Goal: Information Seeking & Learning: Learn about a topic

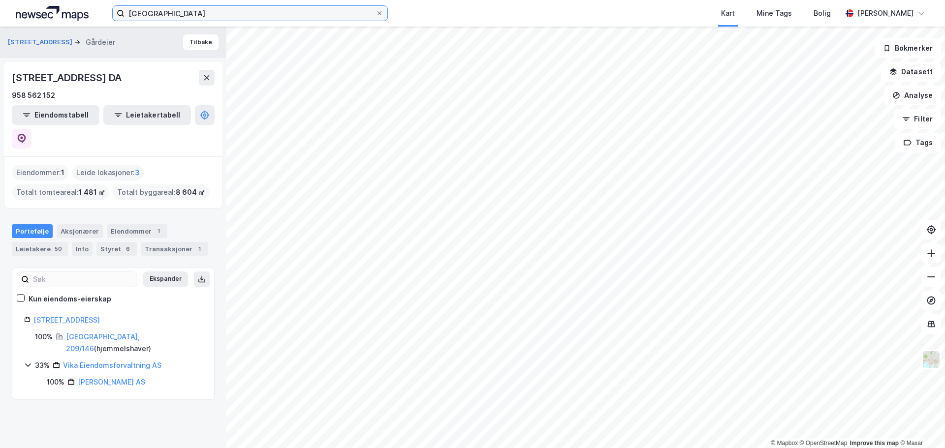
click at [162, 15] on input "aberdeen" at bounding box center [249, 13] width 251 height 15
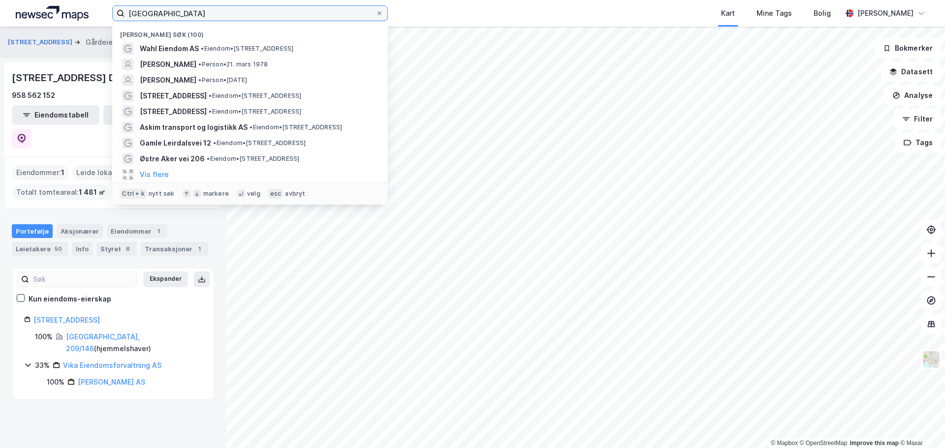
click at [162, 15] on input "aberdeen" at bounding box center [249, 13] width 251 height 15
click at [224, 12] on input "aberdeen" at bounding box center [249, 13] width 251 height 15
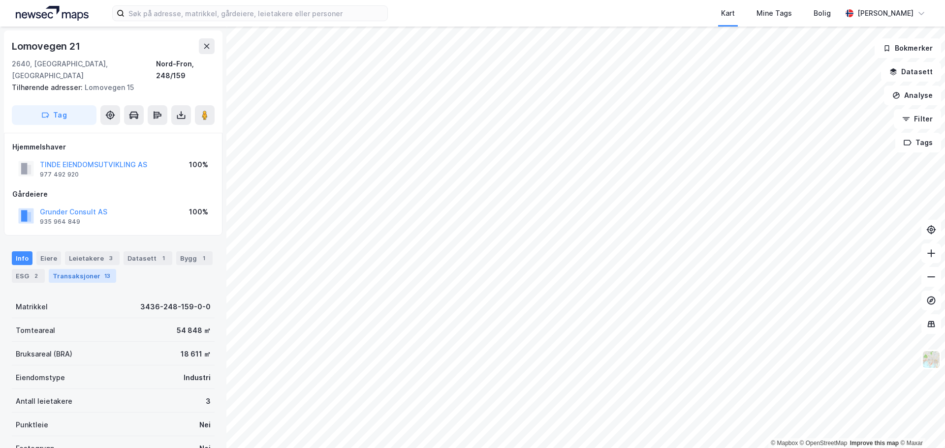
click at [102, 271] on div "13" at bounding box center [107, 276] width 10 height 10
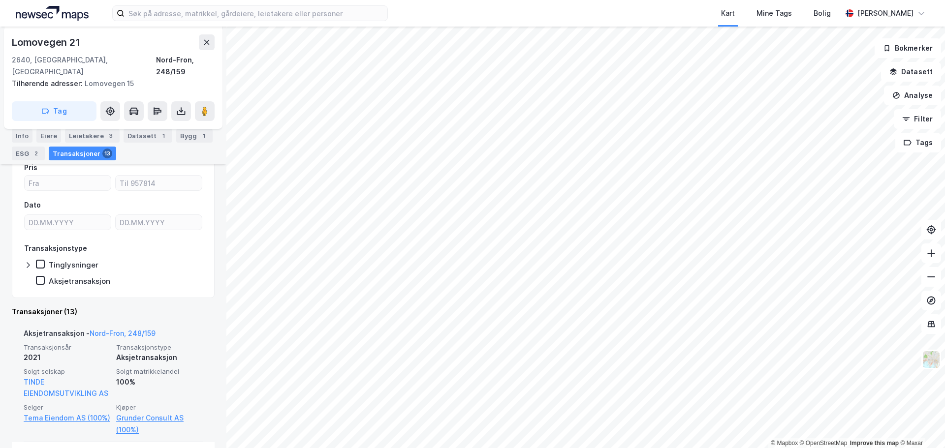
scroll to position [265, 0]
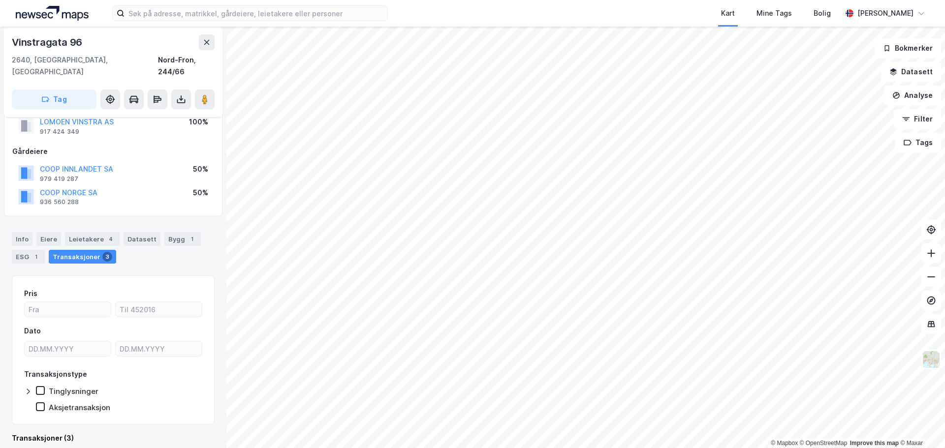
scroll to position [31, 0]
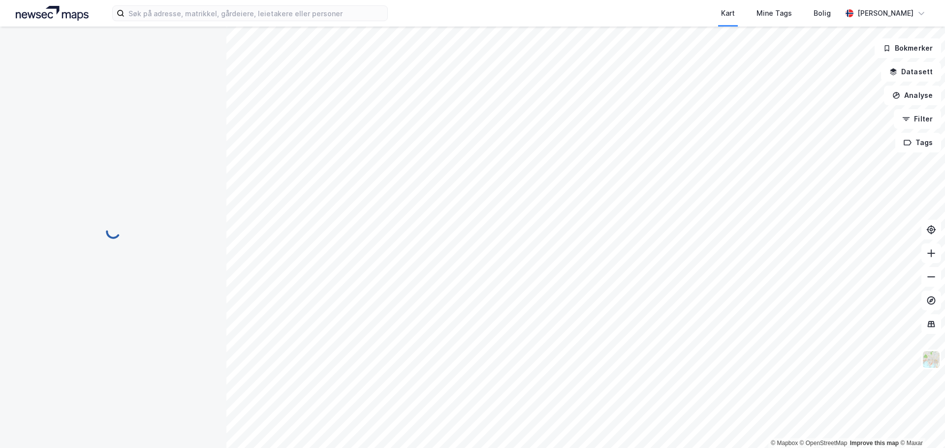
scroll to position [7, 0]
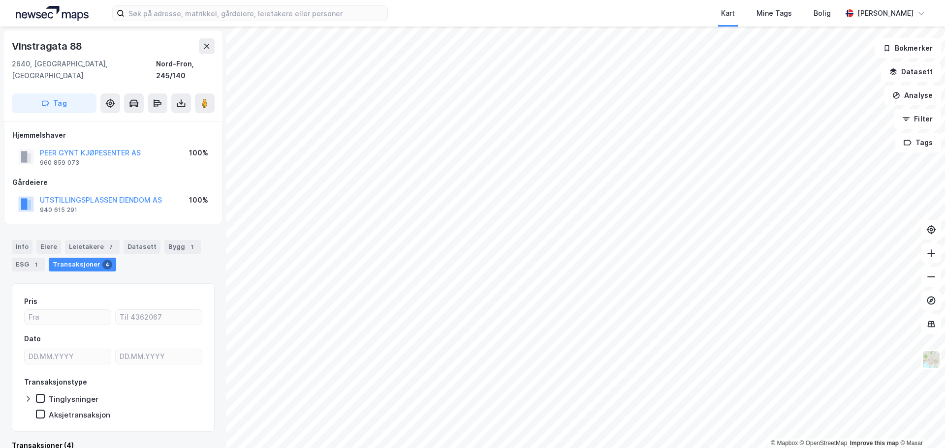
scroll to position [7, 0]
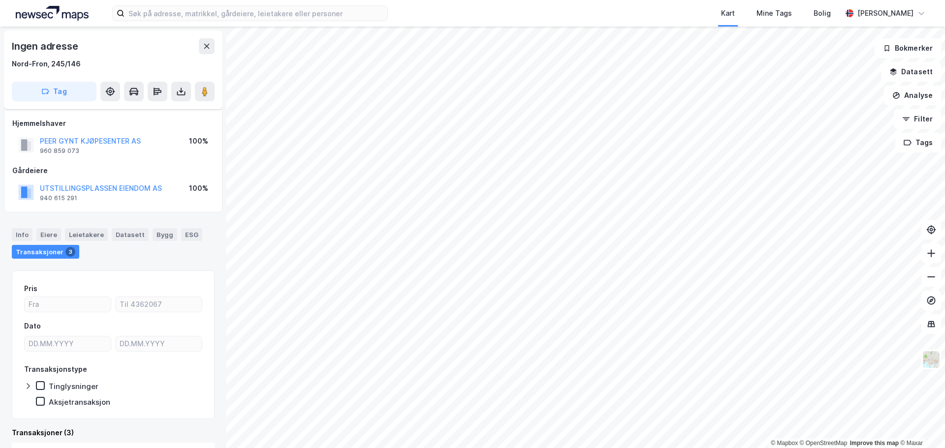
scroll to position [6, 0]
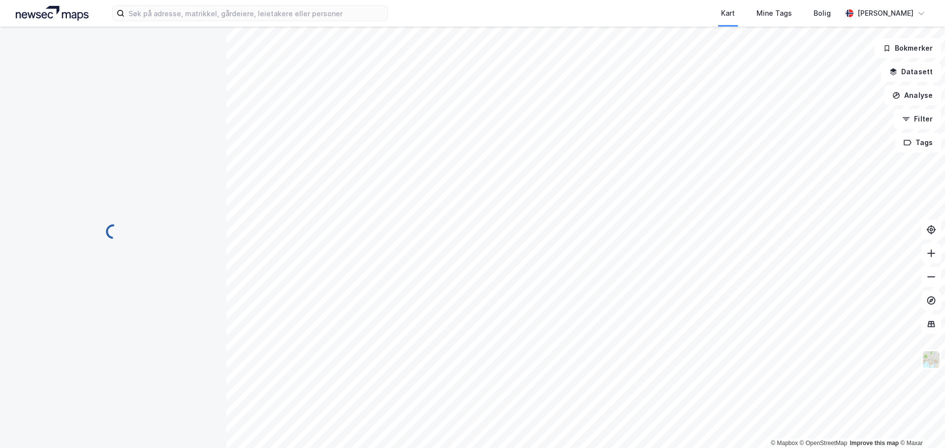
scroll to position [6, 0]
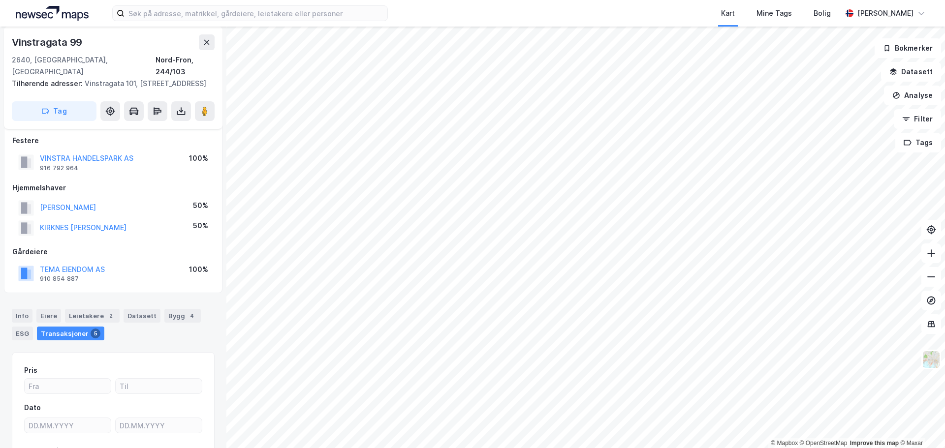
scroll to position [6, 0]
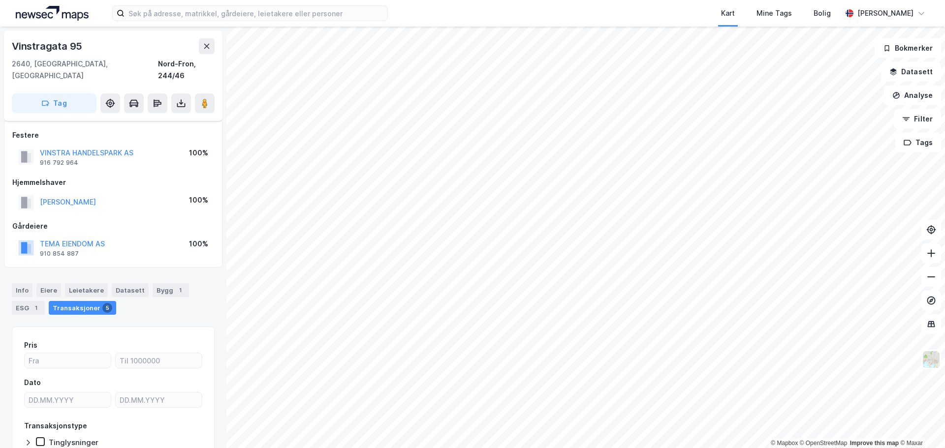
scroll to position [6, 0]
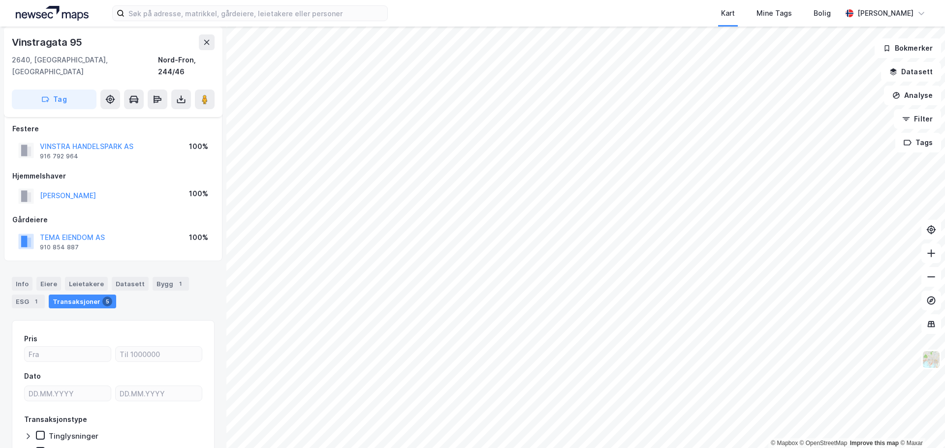
scroll to position [6, 0]
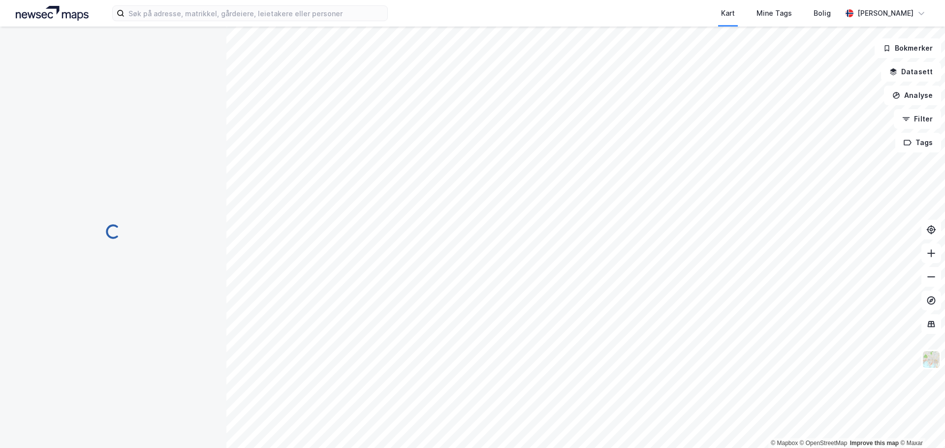
scroll to position [6, 0]
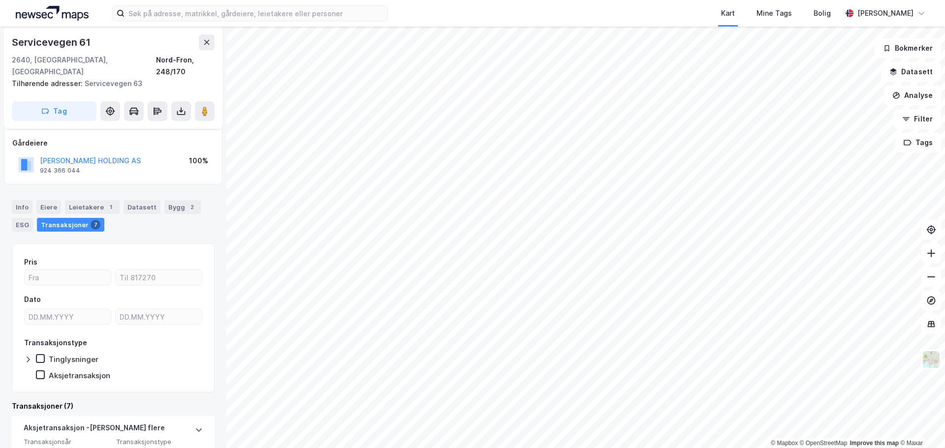
scroll to position [68, 0]
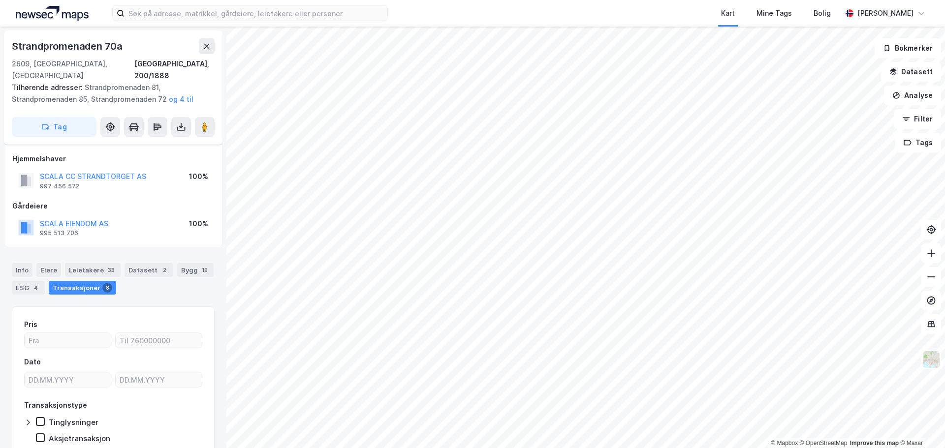
scroll to position [31, 0]
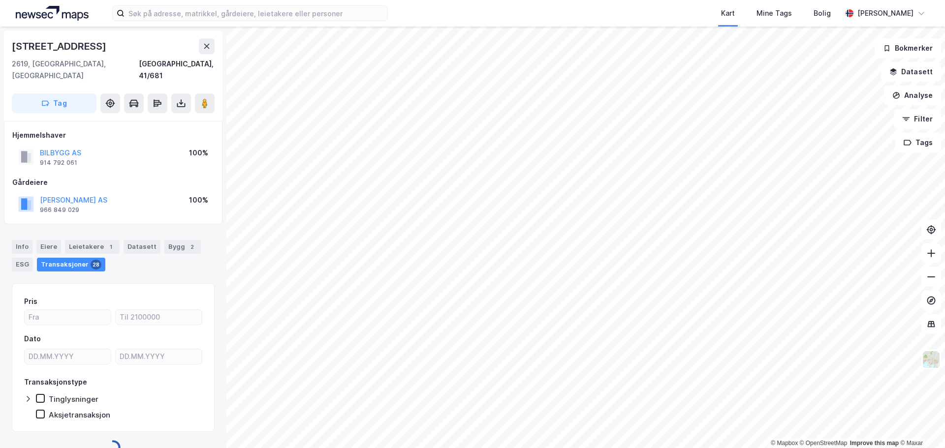
scroll to position [7, 0]
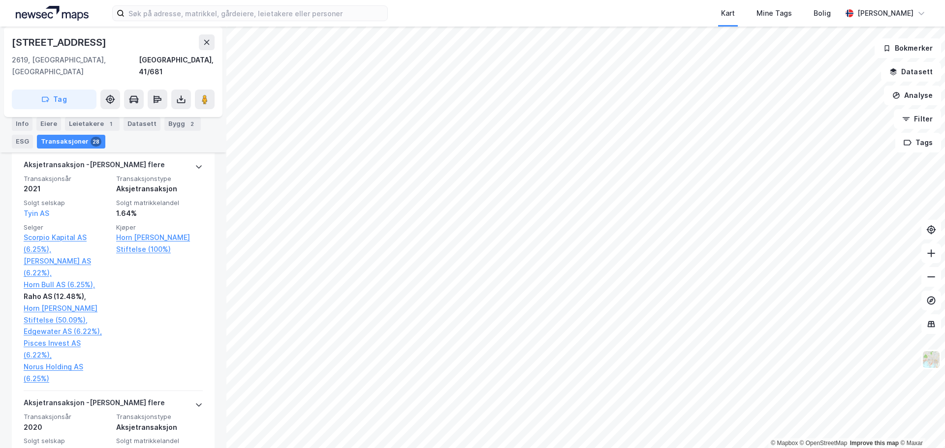
scroll to position [253, 0]
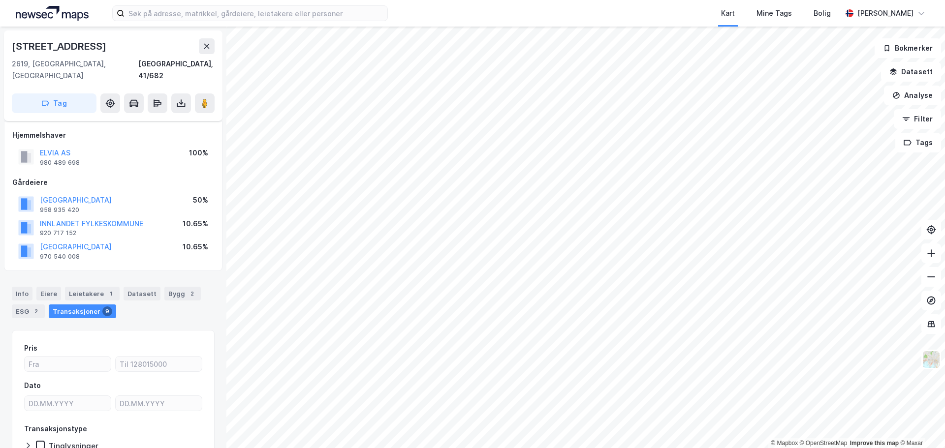
scroll to position [55, 0]
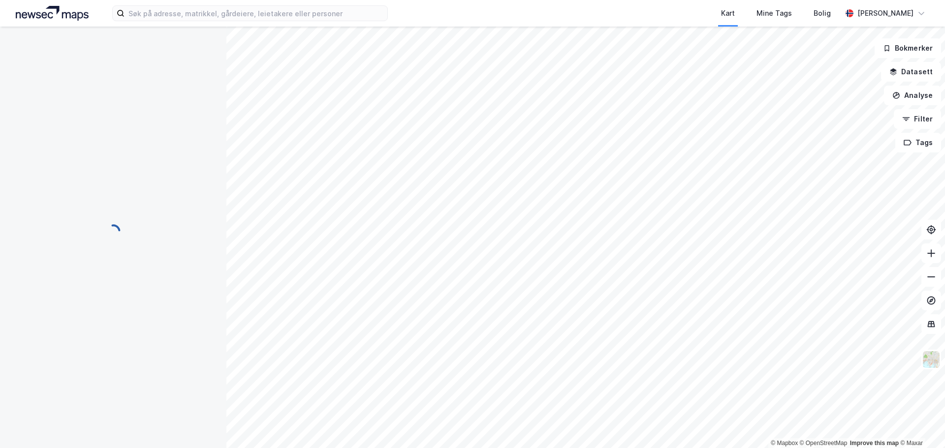
scroll to position [7, 0]
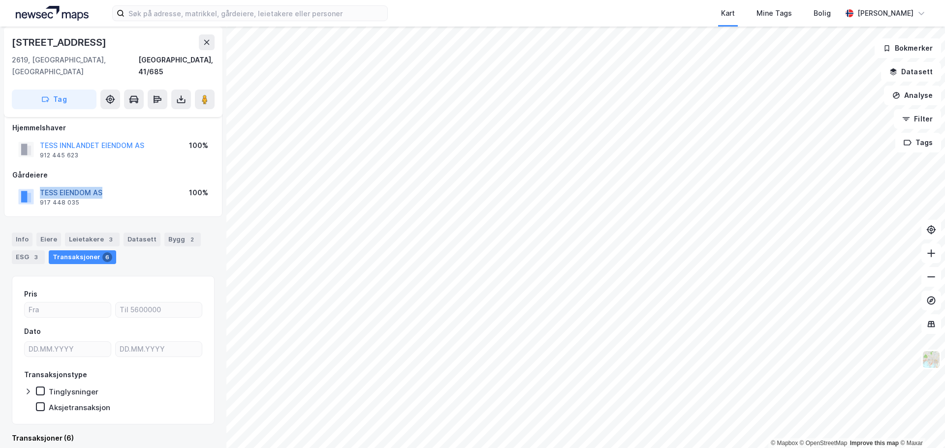
drag, startPoint x: 109, startPoint y: 178, endPoint x: 40, endPoint y: 183, distance: 68.6
click at [40, 185] on div "TESS EIENDOM AS 917 448 035 100%" at bounding box center [113, 197] width 202 height 24
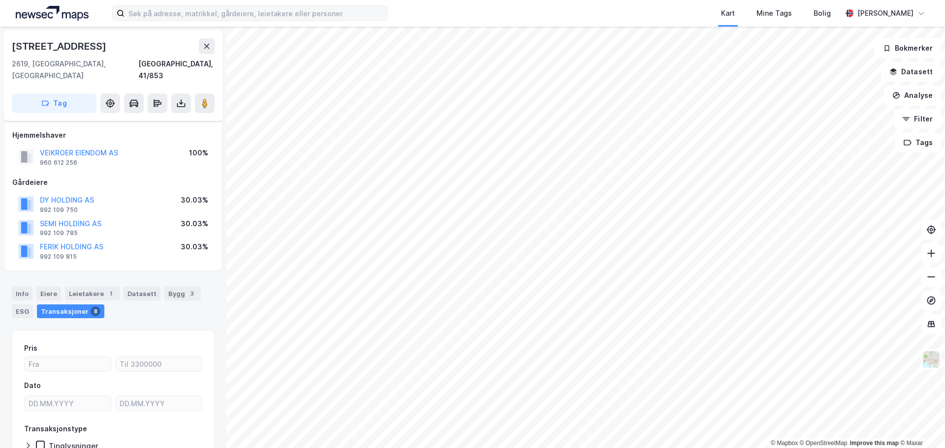
scroll to position [7, 0]
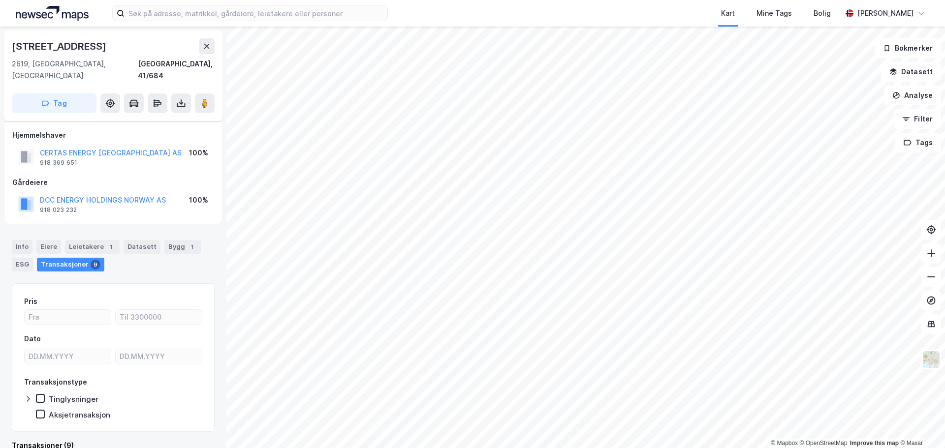
scroll to position [7, 0]
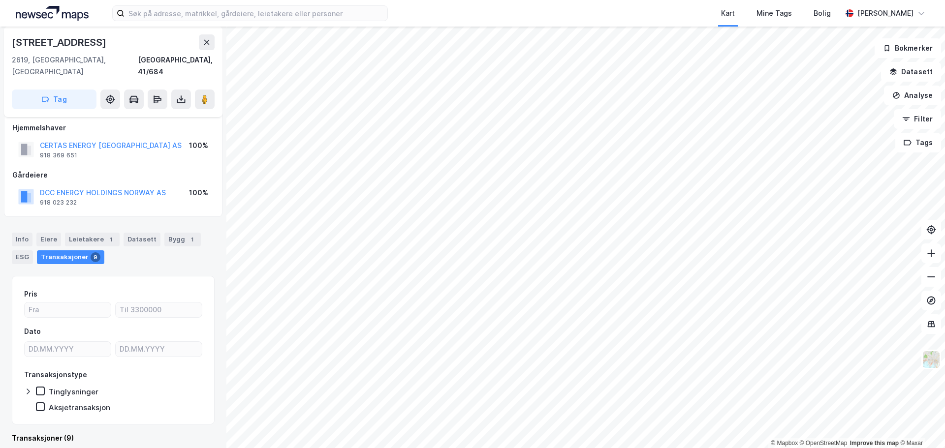
scroll to position [7, 0]
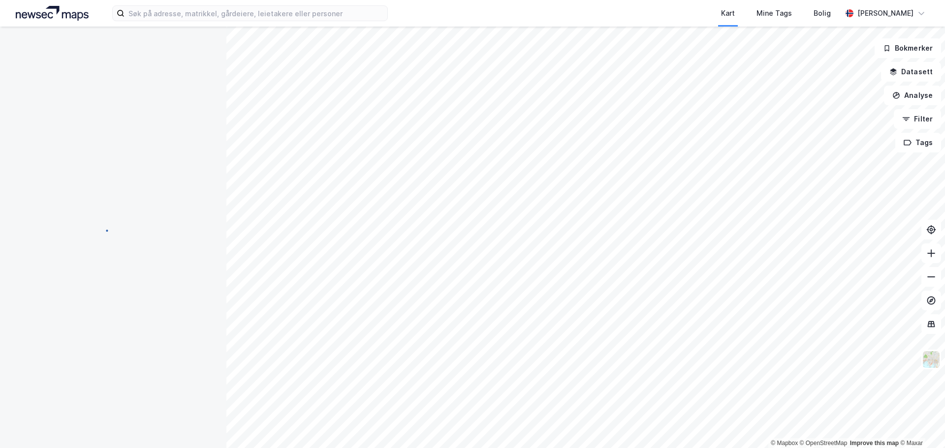
scroll to position [7, 0]
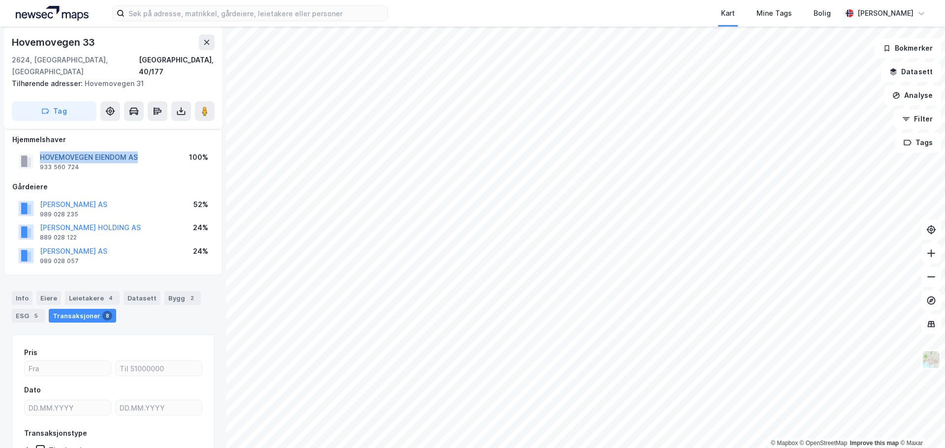
drag, startPoint x: 151, startPoint y: 150, endPoint x: 41, endPoint y: 148, distance: 110.2
click at [41, 150] on div "HOVEMOVEGEN EIENDOM AS 933 560 724 100%" at bounding box center [113, 162] width 202 height 24
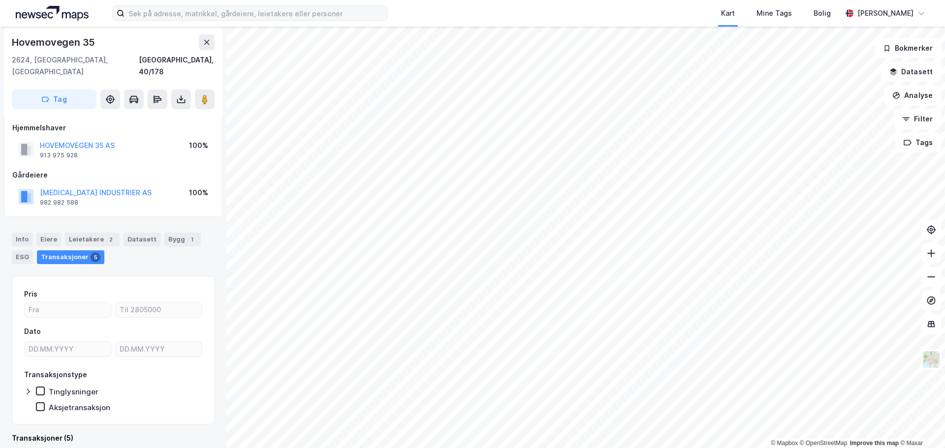
scroll to position [7, 0]
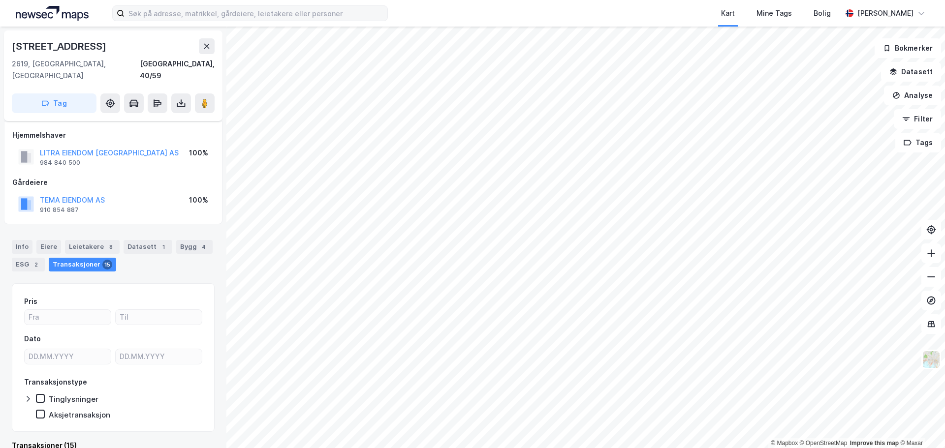
scroll to position [7, 0]
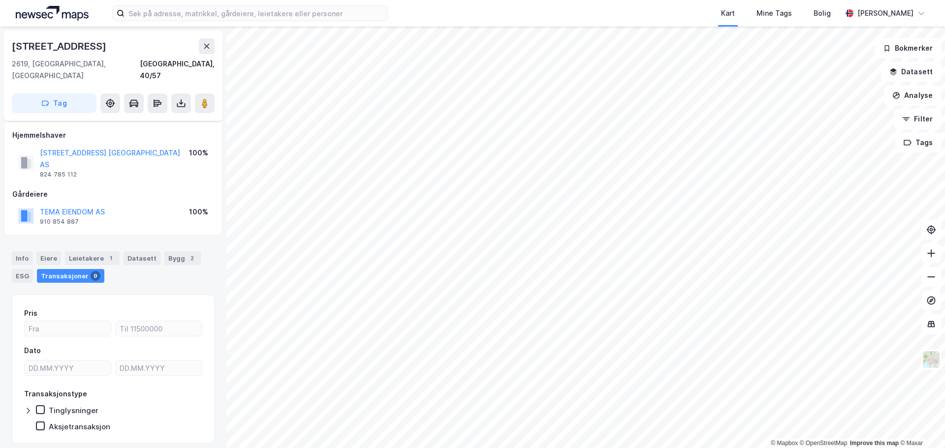
scroll to position [7, 0]
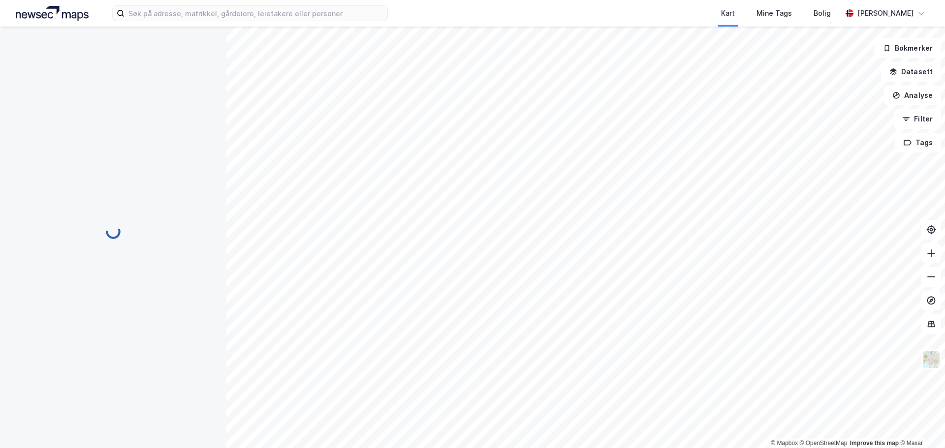
scroll to position [7, 0]
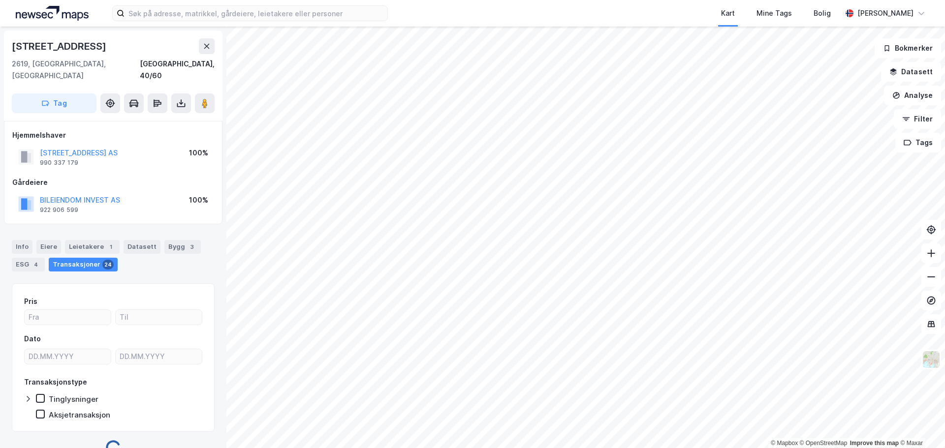
scroll to position [7, 0]
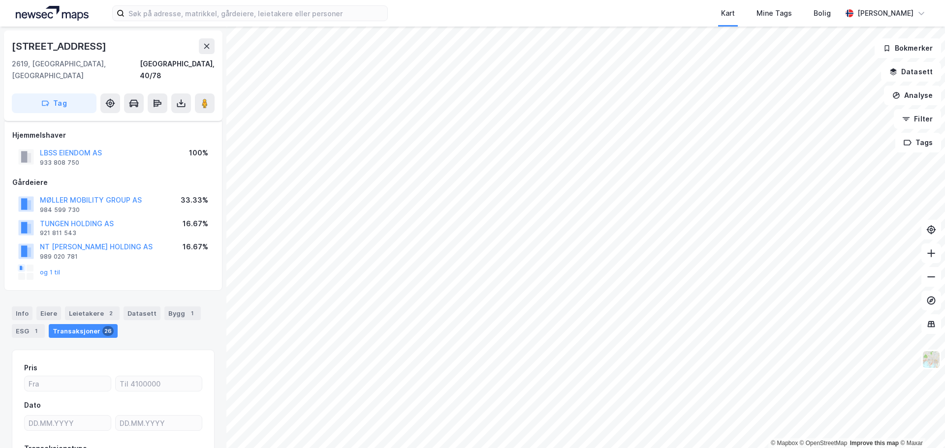
scroll to position [7, 0]
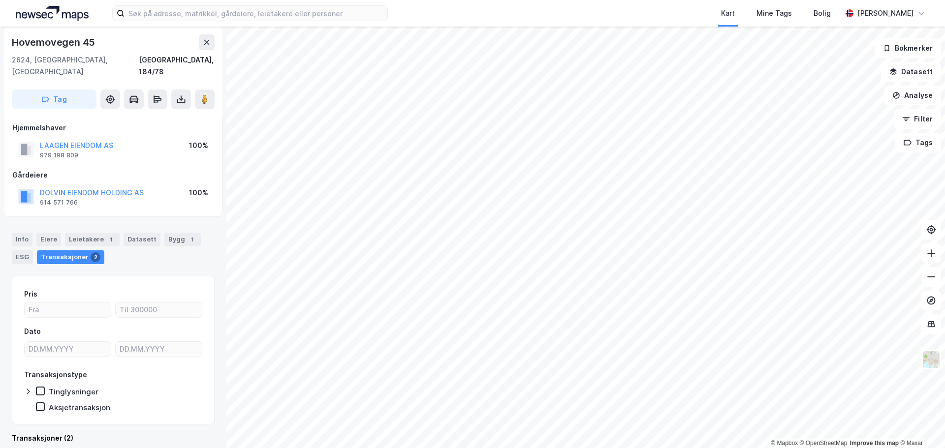
scroll to position [7, 0]
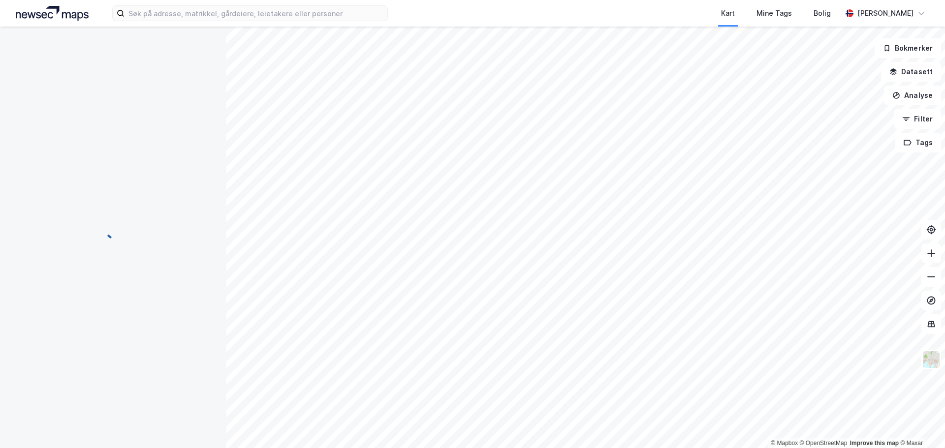
scroll to position [7, 0]
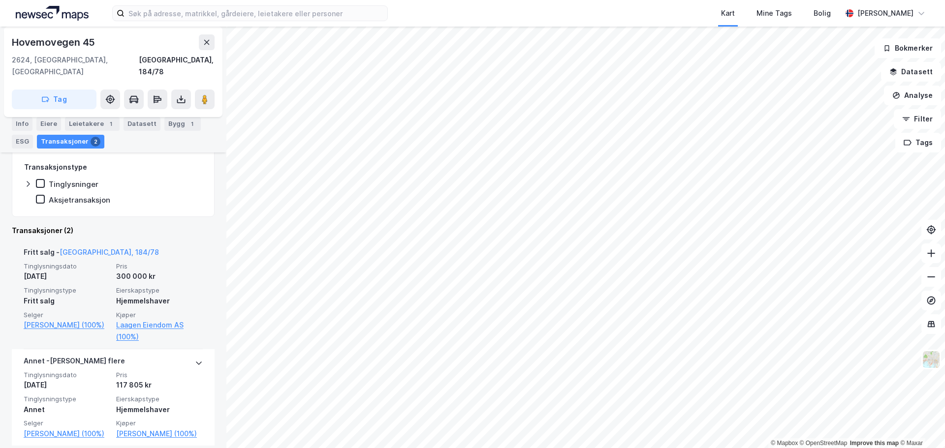
scroll to position [224, 0]
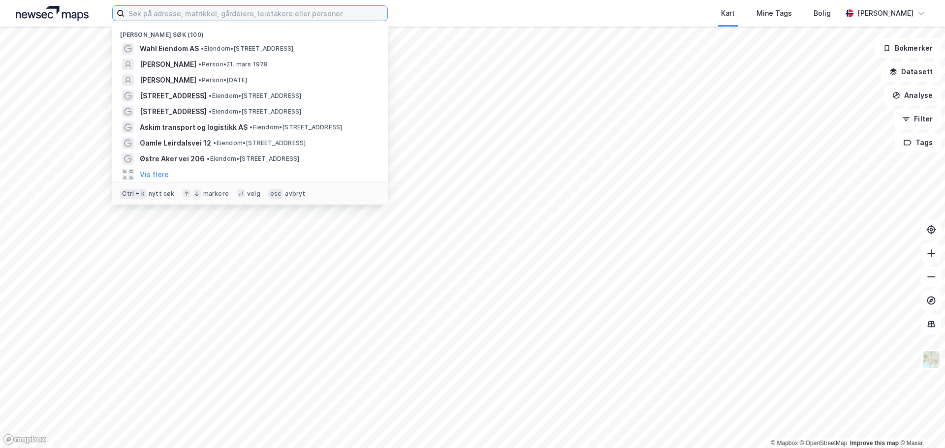
click at [246, 14] on input at bounding box center [255, 13] width 263 height 15
paste input "Seielstad Holding AS"
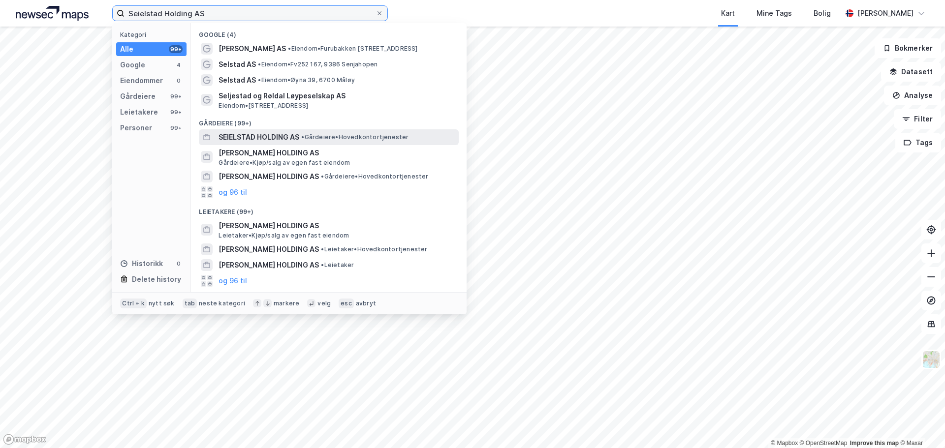
type input "Seielstad Holding AS"
click at [271, 141] on span "SEIELSTAD HOLDING AS" at bounding box center [258, 137] width 81 height 12
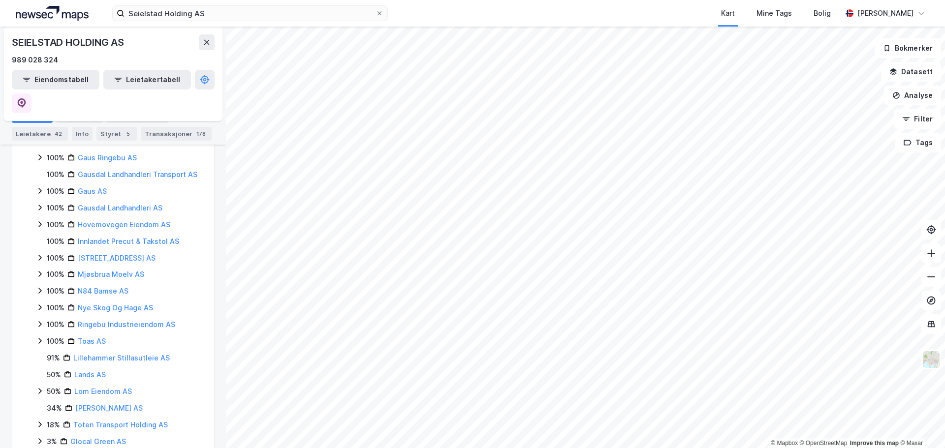
scroll to position [352, 0]
